Goal: Navigation & Orientation: Find specific page/section

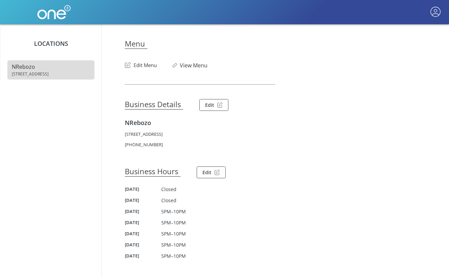
drag, startPoint x: 385, startPoint y: 39, endPoint x: 278, endPoint y: 49, distance: 107.7
click at [278, 49] on section "Menu Edit Menu View Menu" at bounding box center [275, 46] width 300 height 45
click at [435, 11] on button "button" at bounding box center [435, 12] width 13 height 13
click at [410, 42] on link "Help" at bounding box center [410, 44] width 67 height 16
click at [38, 63] on div at bounding box center [224, 139] width 449 height 278
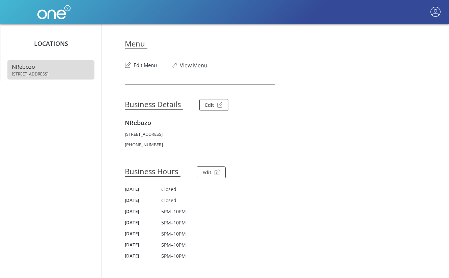
click at [53, 20] on img at bounding box center [54, 12] width 34 height 24
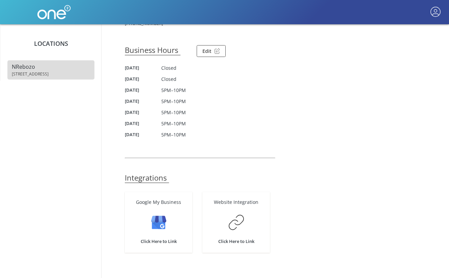
scroll to position [121, 0]
click at [29, 73] on span "[STREET_ADDRESS]" at bounding box center [51, 74] width 78 height 6
click at [437, 15] on button "button" at bounding box center [435, 12] width 13 height 13
click at [410, 44] on link "Help" at bounding box center [410, 44] width 67 height 16
click at [412, 27] on button "Home" at bounding box center [410, 28] width 67 height 16
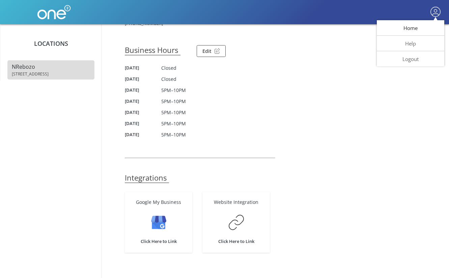
click at [408, 29] on button "Home" at bounding box center [410, 28] width 67 height 16
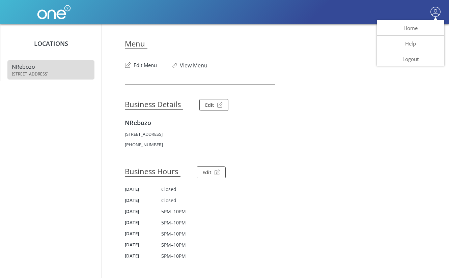
scroll to position [0, 0]
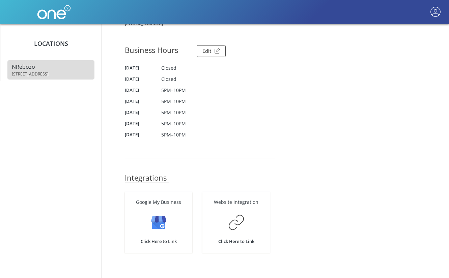
scroll to position [121, 0]
click at [48, 74] on span "[STREET_ADDRESS]" at bounding box center [51, 74] width 78 height 6
click at [57, 16] on img at bounding box center [54, 12] width 34 height 24
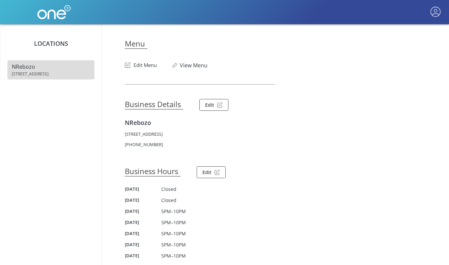
click at [183, 65] on link "View Menu" at bounding box center [194, 65] width 28 height 7
